Goal: Task Accomplishment & Management: Manage account settings

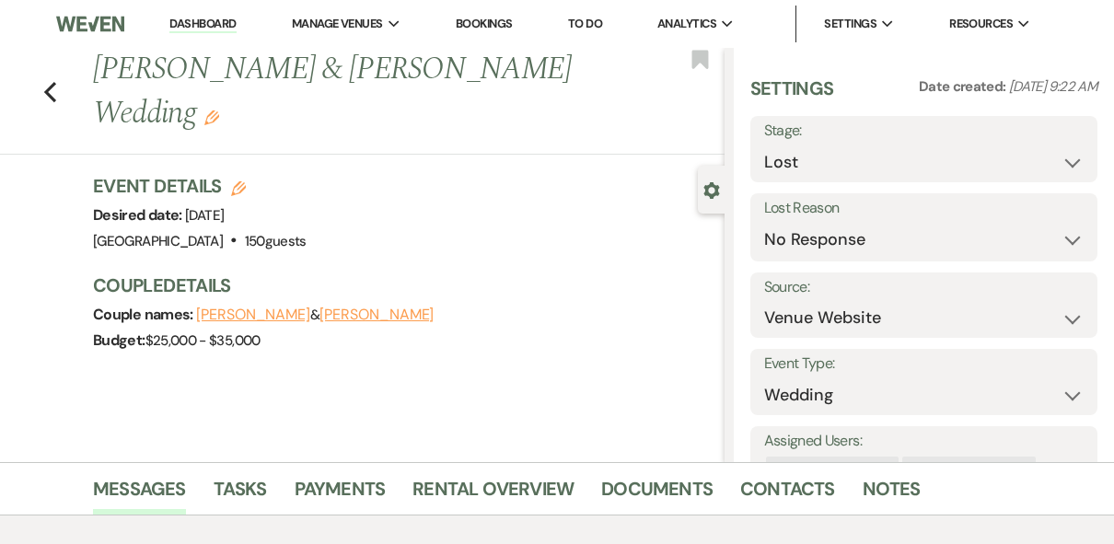
select select "8"
select select "5"
click at [1055, 164] on select "Inquiry Follow Up Tour Requested Tour Confirmed Toured Proposal Sent Booked Lost" at bounding box center [924, 163] width 321 height 36
select select "4"
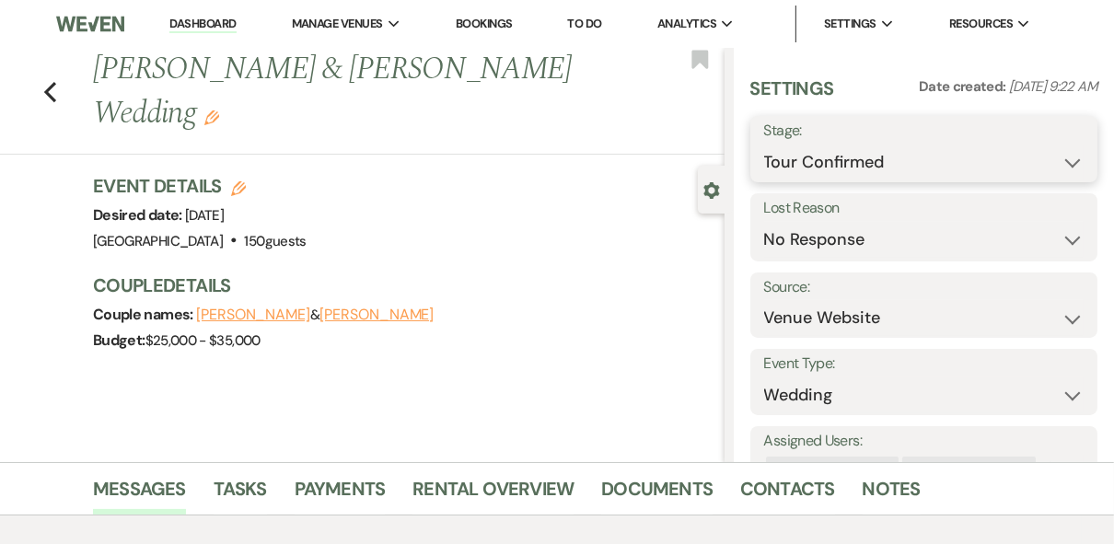
click at [764, 145] on select "Inquiry Follow Up Tour Requested Tour Confirmed Toured Proposal Sent Booked Lost" at bounding box center [924, 163] width 321 height 36
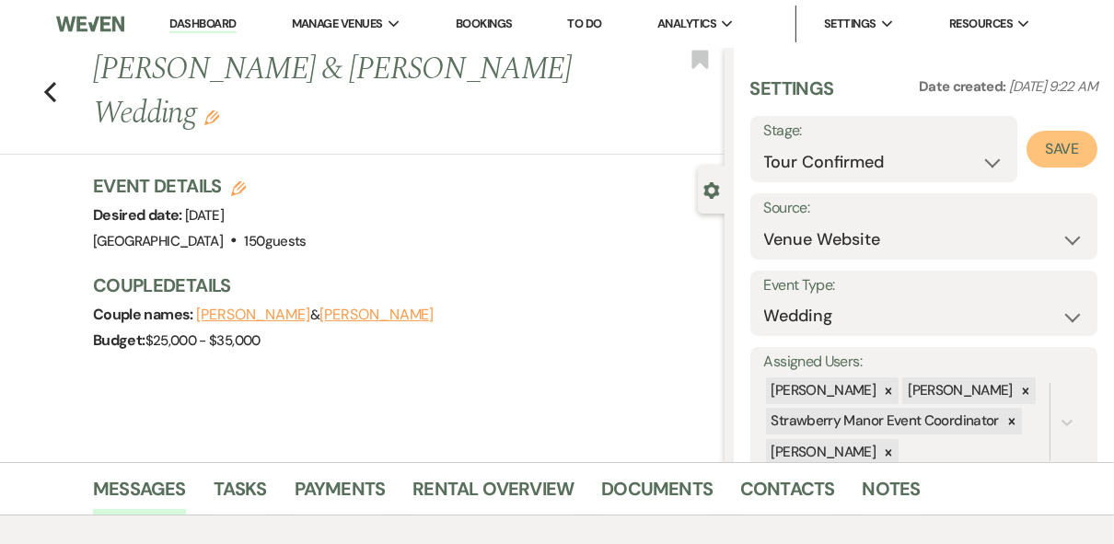
click at [1049, 149] on button "Save" at bounding box center [1062, 149] width 71 height 37
click at [201, 27] on link "Dashboard" at bounding box center [202, 24] width 66 height 17
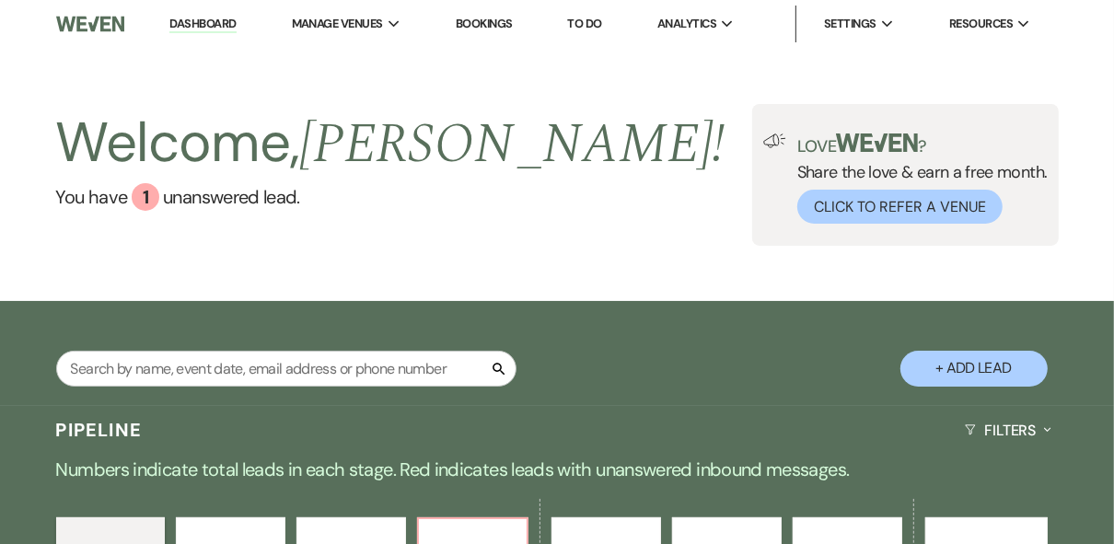
click at [691, 148] on div "Welcome, [PERSON_NAME] ! You have 1 unanswered lead . Love ? Share the love & e…" at bounding box center [557, 175] width 1114 height 142
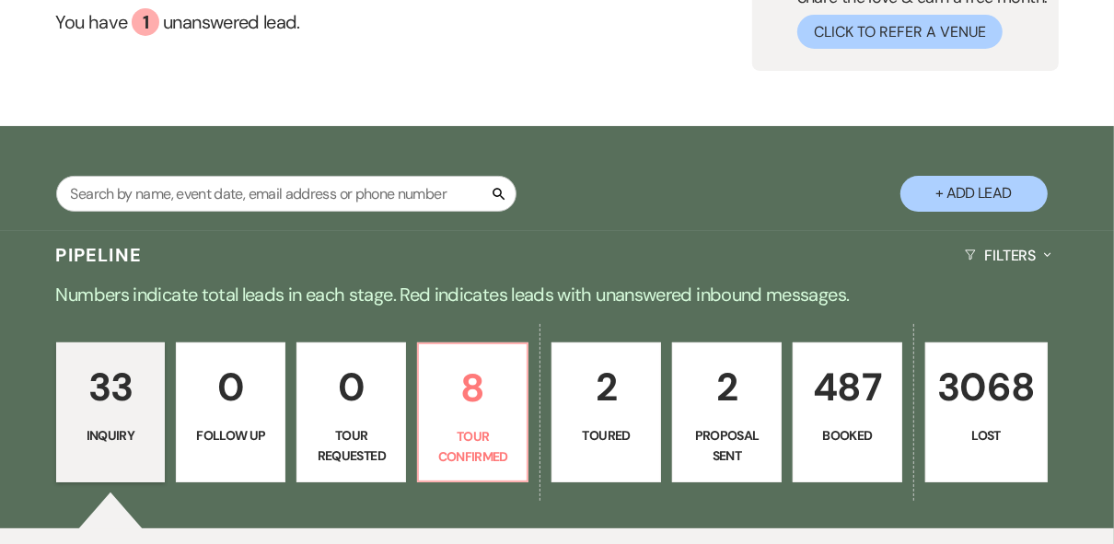
scroll to position [221, 0]
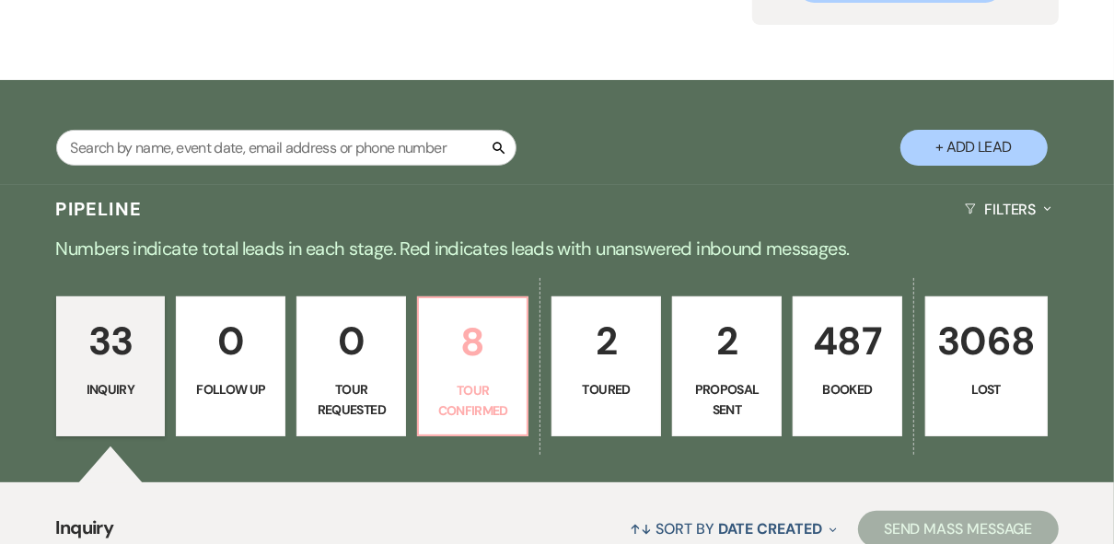
click at [514, 393] on p "Tour Confirmed" at bounding box center [473, 400] width 86 height 41
select select "4"
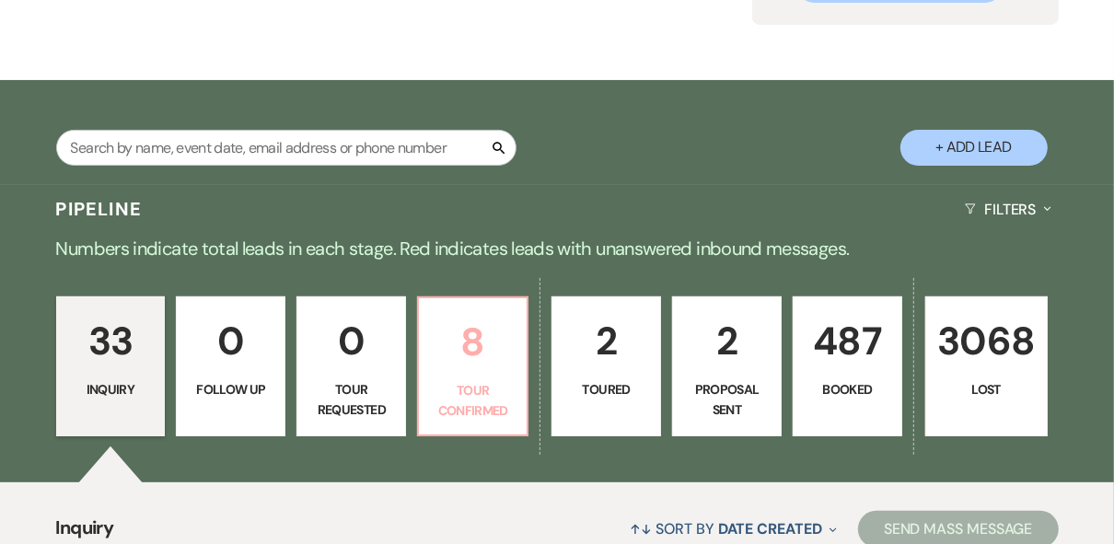
select select "4"
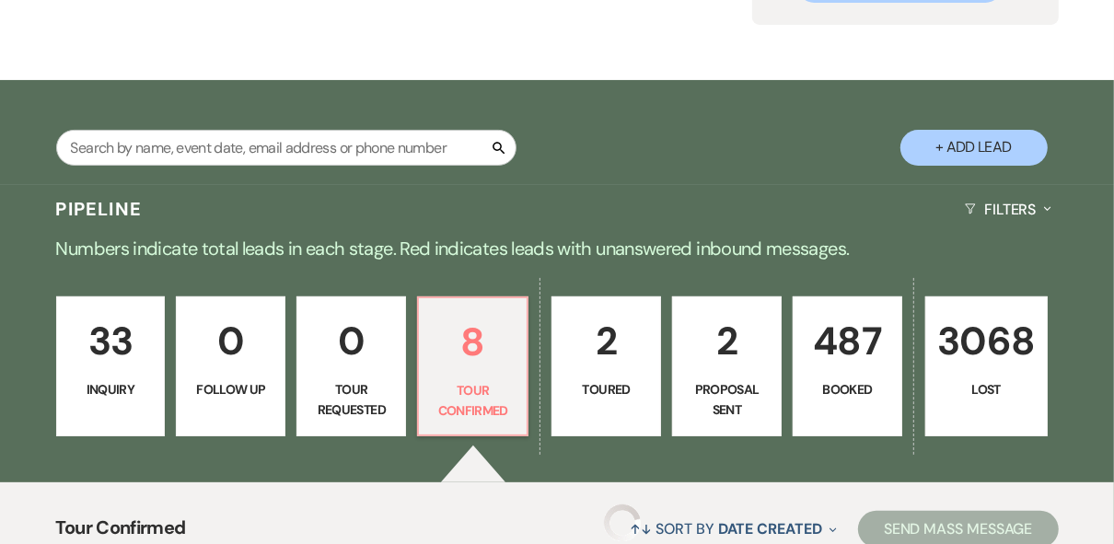
select select "4"
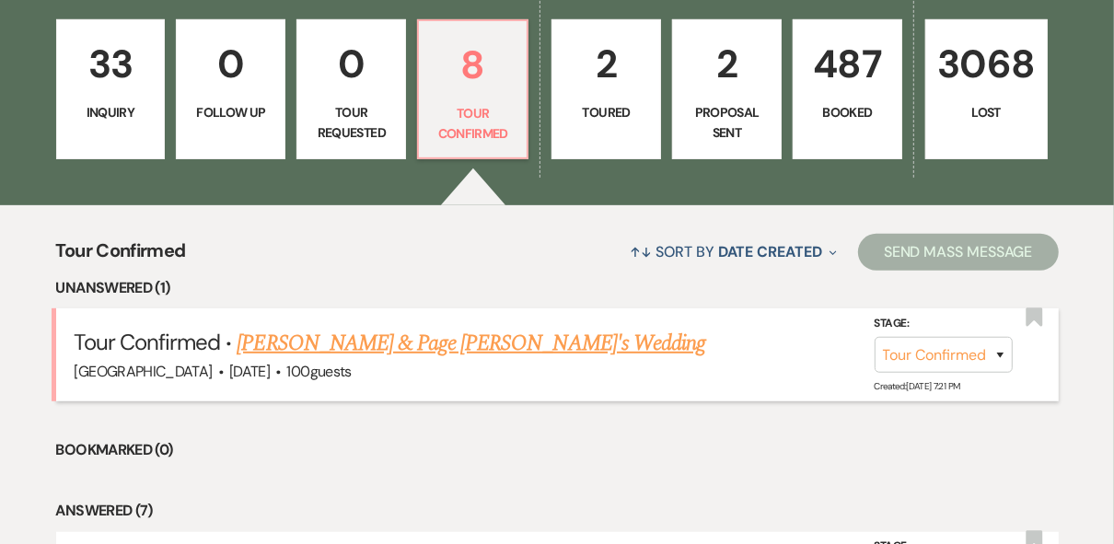
scroll to position [589, 0]
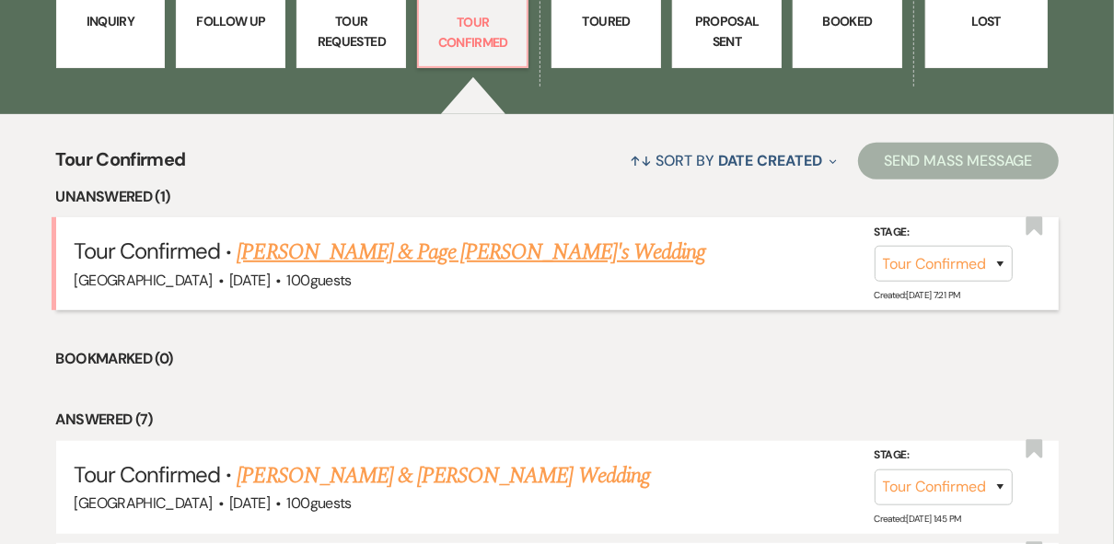
click at [384, 258] on link "[PERSON_NAME] & Page [PERSON_NAME]'s Wedding" at bounding box center [471, 252] width 469 height 33
select select "4"
select select "5"
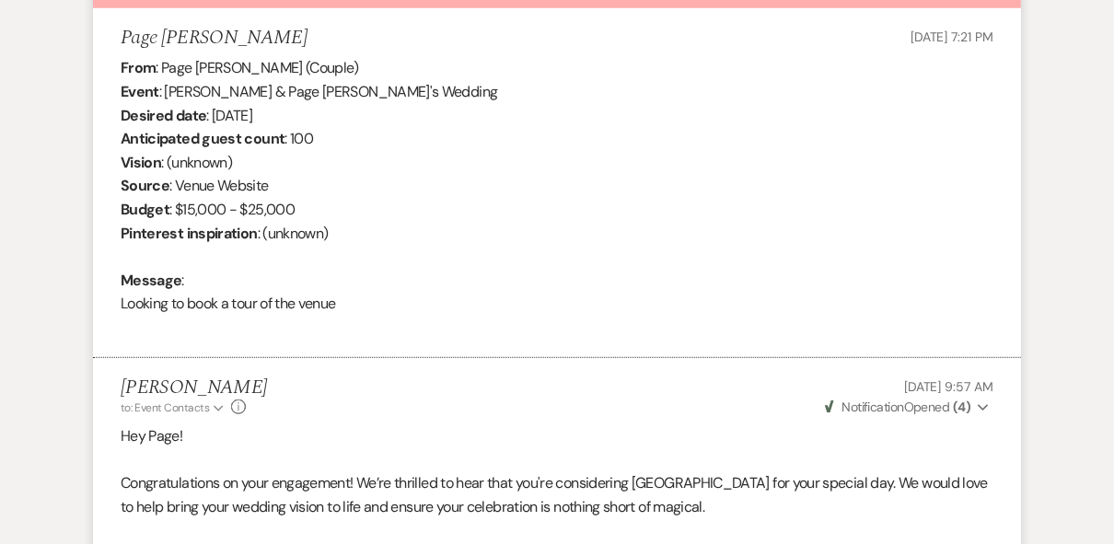
scroll to position [561, 0]
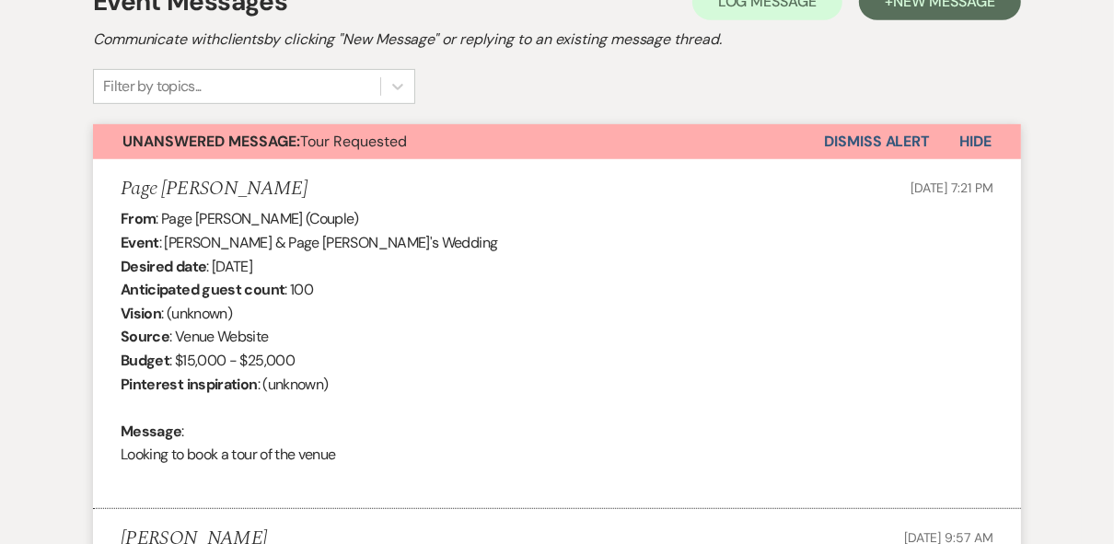
click at [862, 130] on button "Dismiss Alert" at bounding box center [877, 141] width 106 height 35
